Goal: Transaction & Acquisition: Purchase product/service

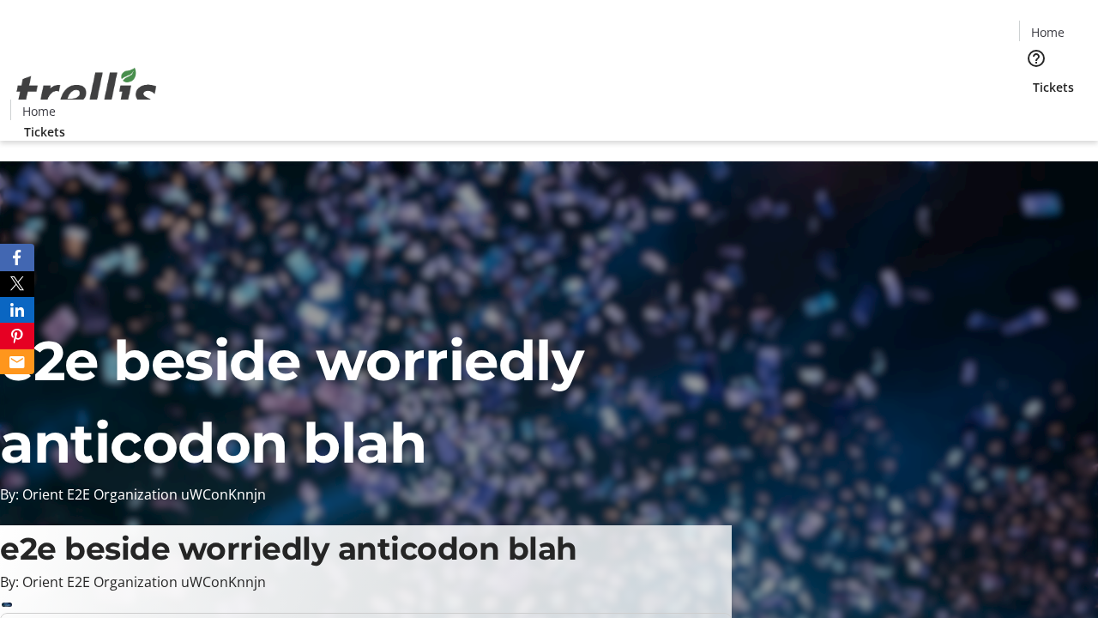
click at [1033, 78] on span "Tickets" at bounding box center [1053, 87] width 41 height 18
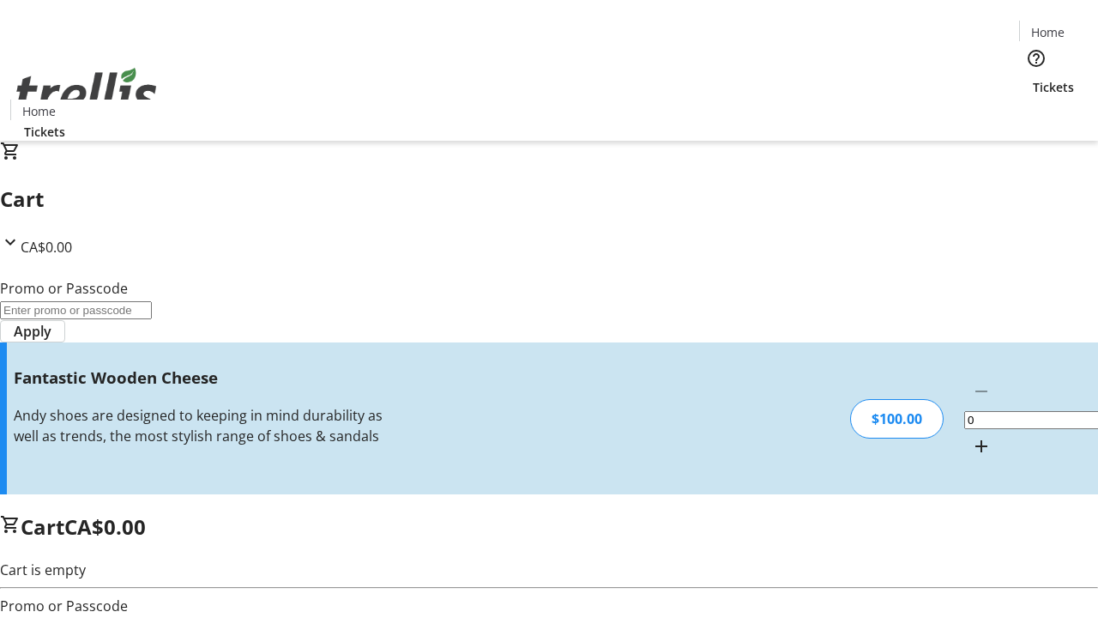
click at [971, 436] on mat-icon "Increment by one" at bounding box center [981, 446] width 21 height 21
type input "1"
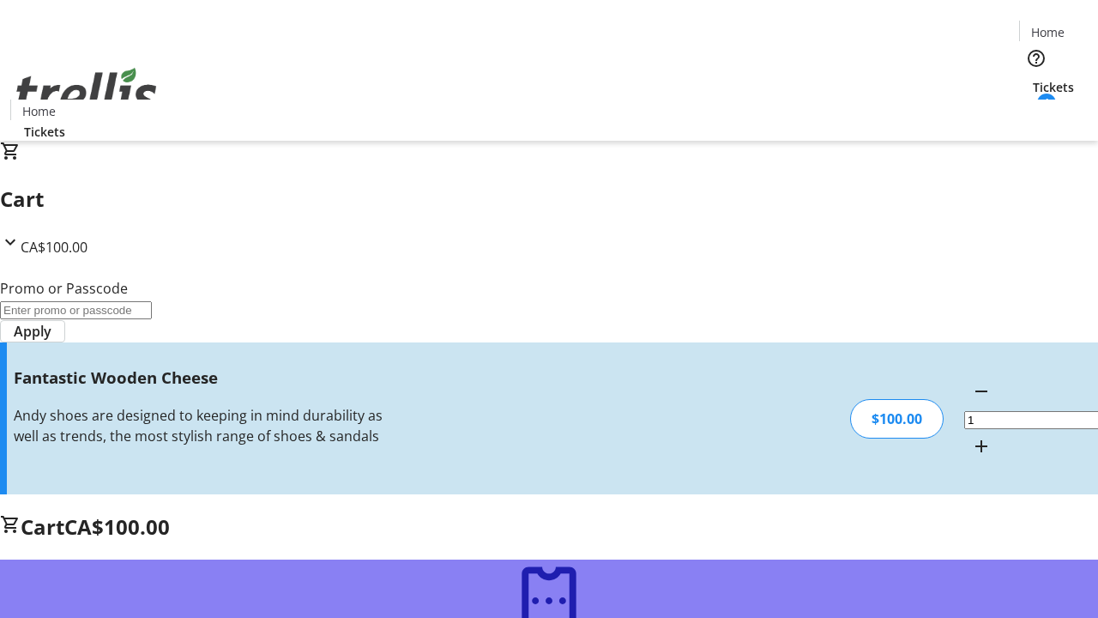
type input "FREE"
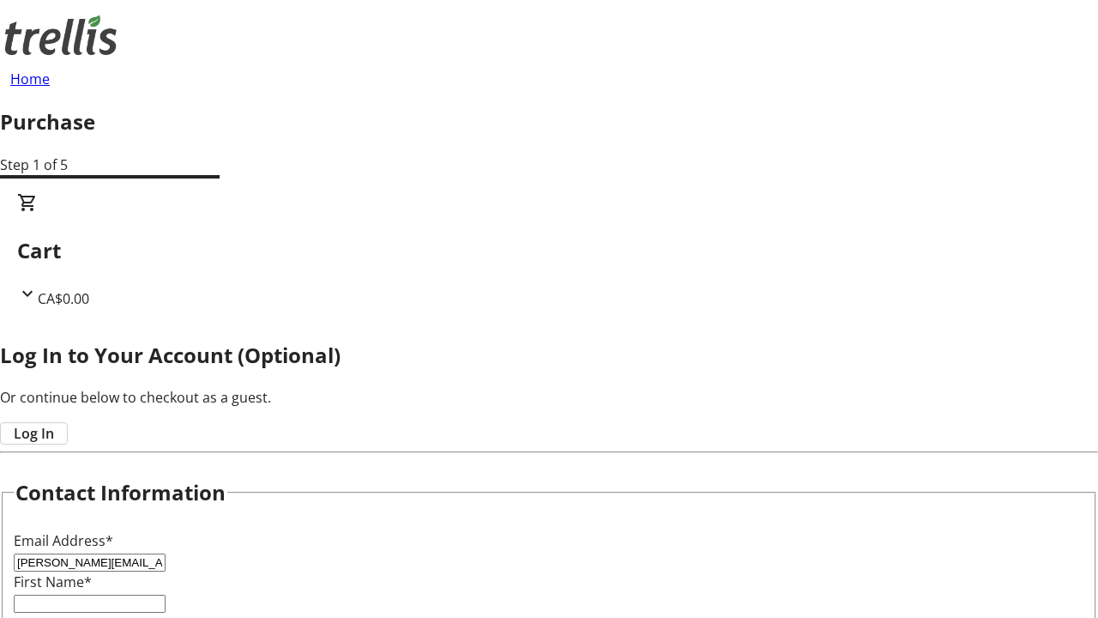
type input "[PERSON_NAME][EMAIL_ADDRESS][DOMAIN_NAME]"
type input "[PERSON_NAME]"
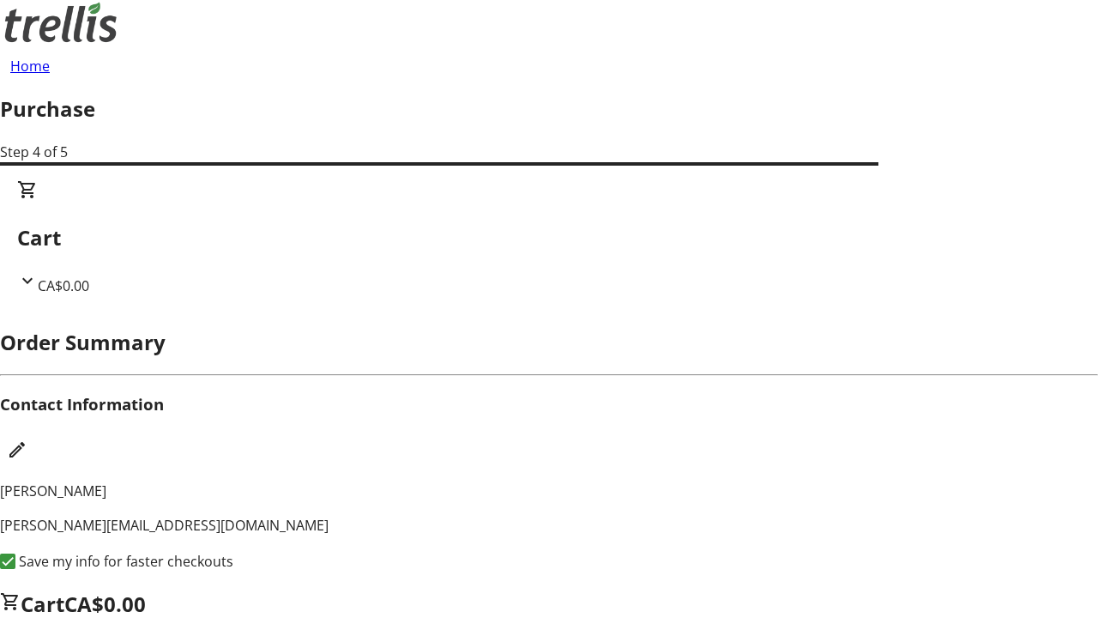
scroll to position [1, 0]
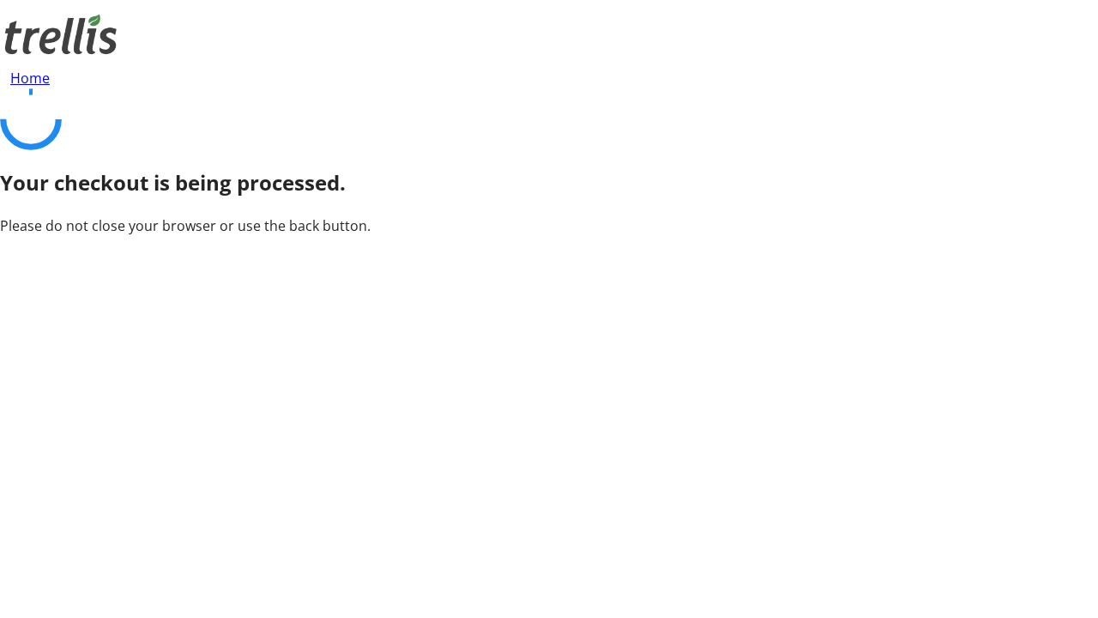
scroll to position [0, 0]
